Goal: Transaction & Acquisition: Purchase product/service

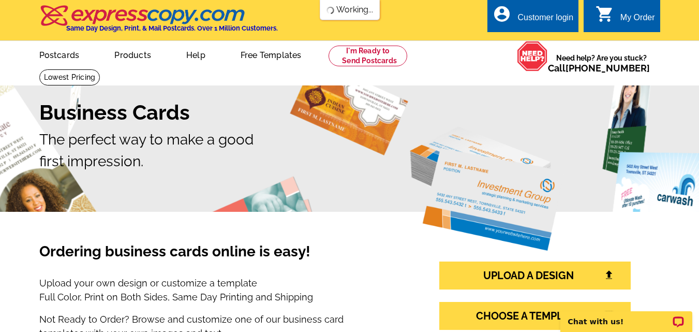
click at [625, 21] on div "My Order" at bounding box center [638, 20] width 35 height 14
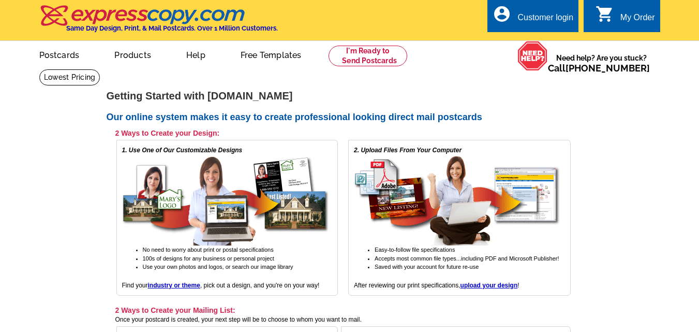
click at [625, 20] on div "My Order" at bounding box center [638, 20] width 35 height 14
click at [625, 21] on div "My Order" at bounding box center [638, 20] width 35 height 14
